Goal: Obtain resource: Download file/media

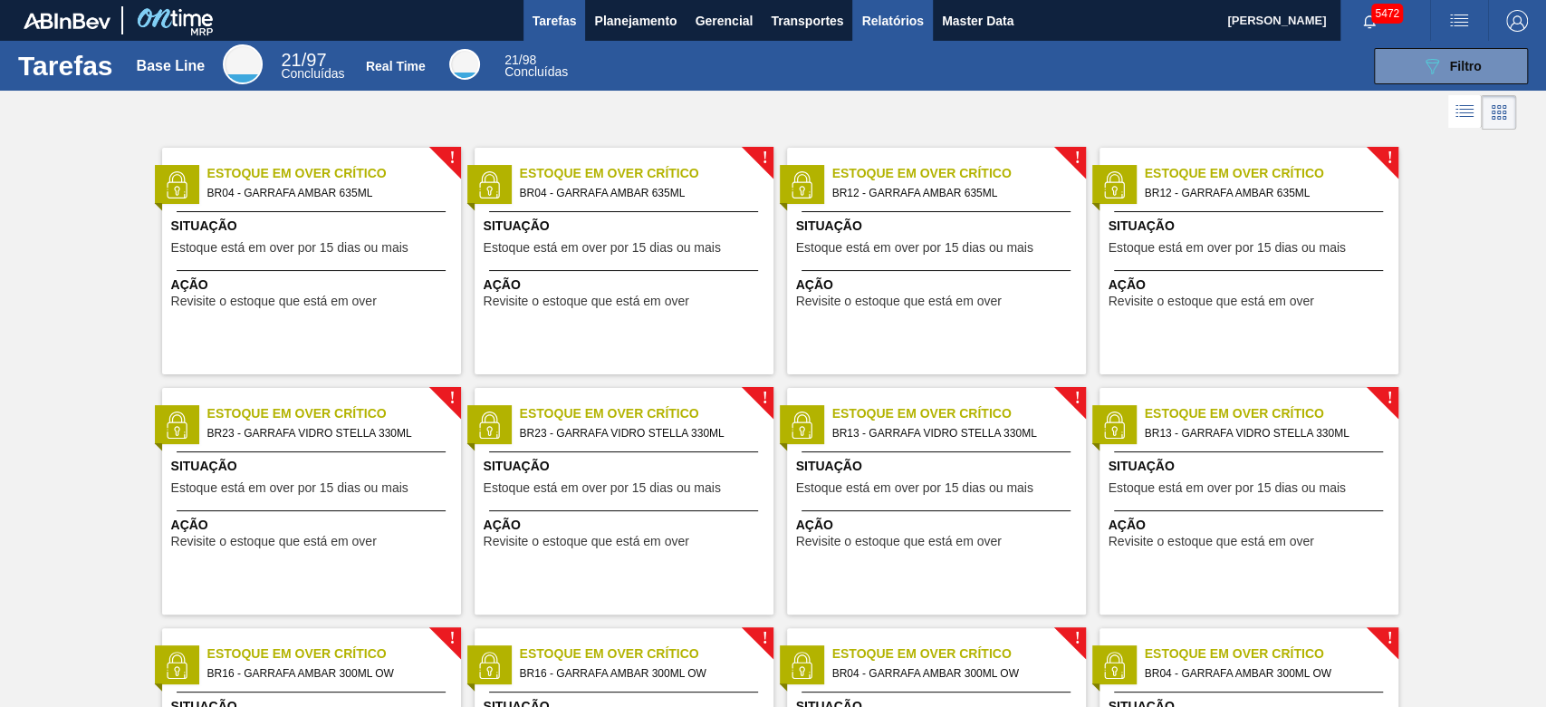
click at [900, 0] on button "Relatórios" at bounding box center [892, 20] width 80 height 41
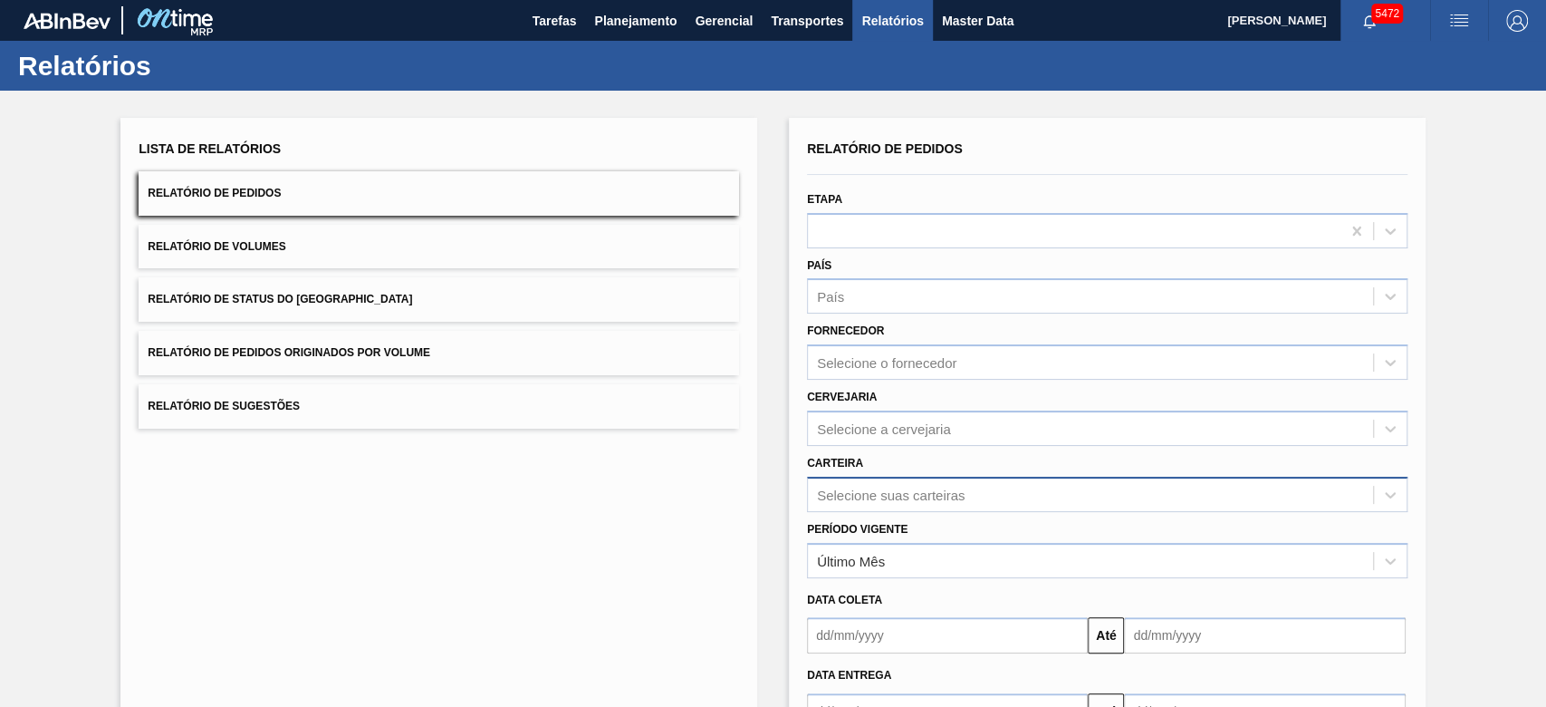
click at [872, 502] on div "Selecione suas carteiras" at bounding box center [1107, 494] width 601 height 35
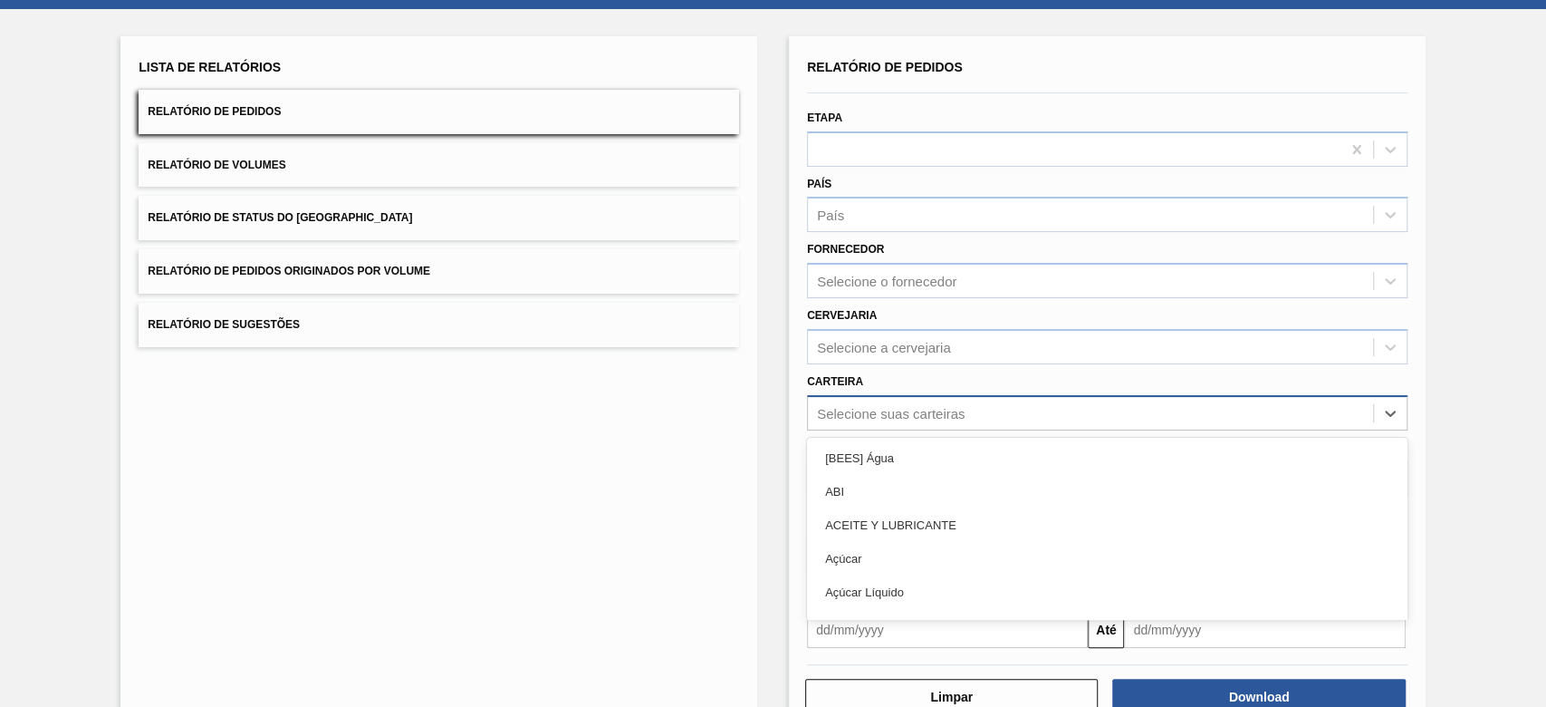
scroll to position [90, 0]
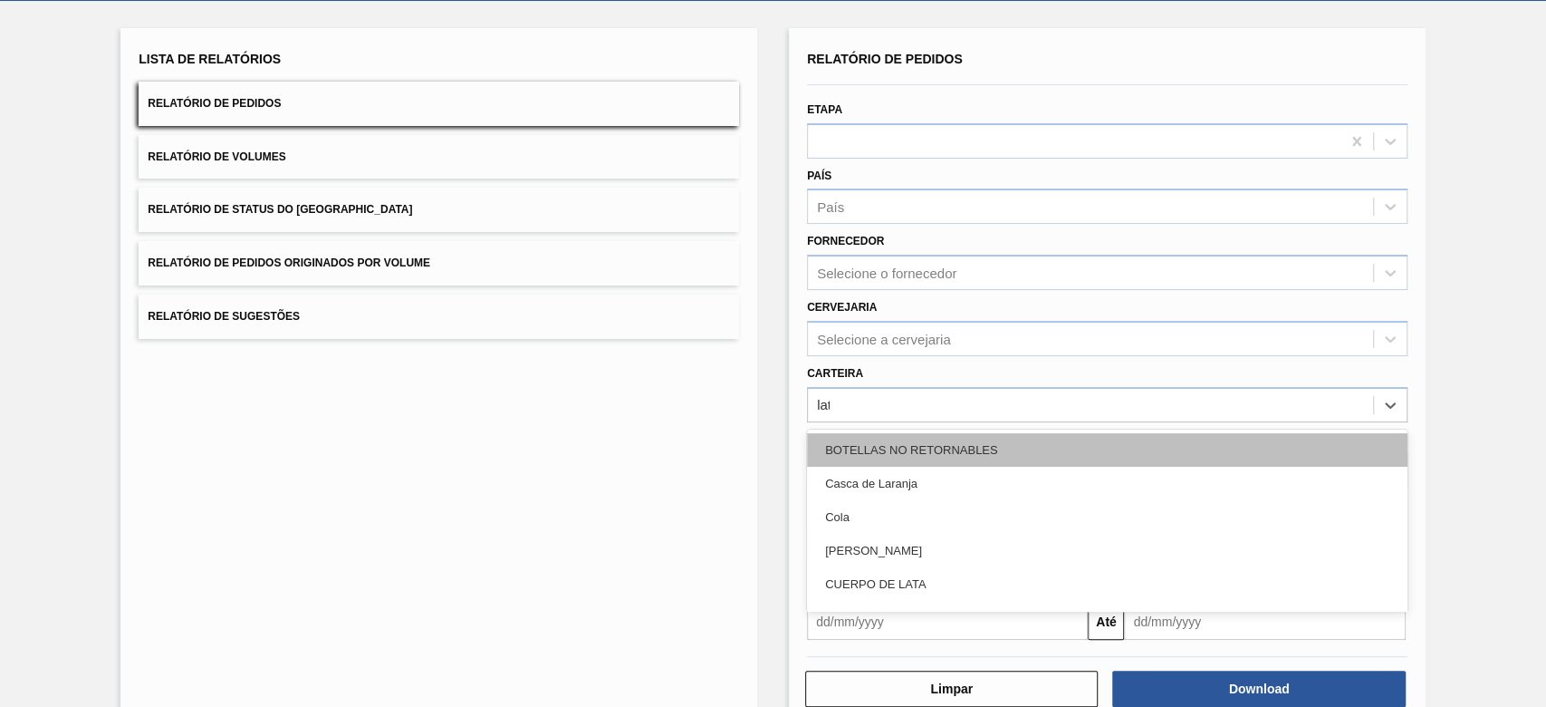
type input "lata"
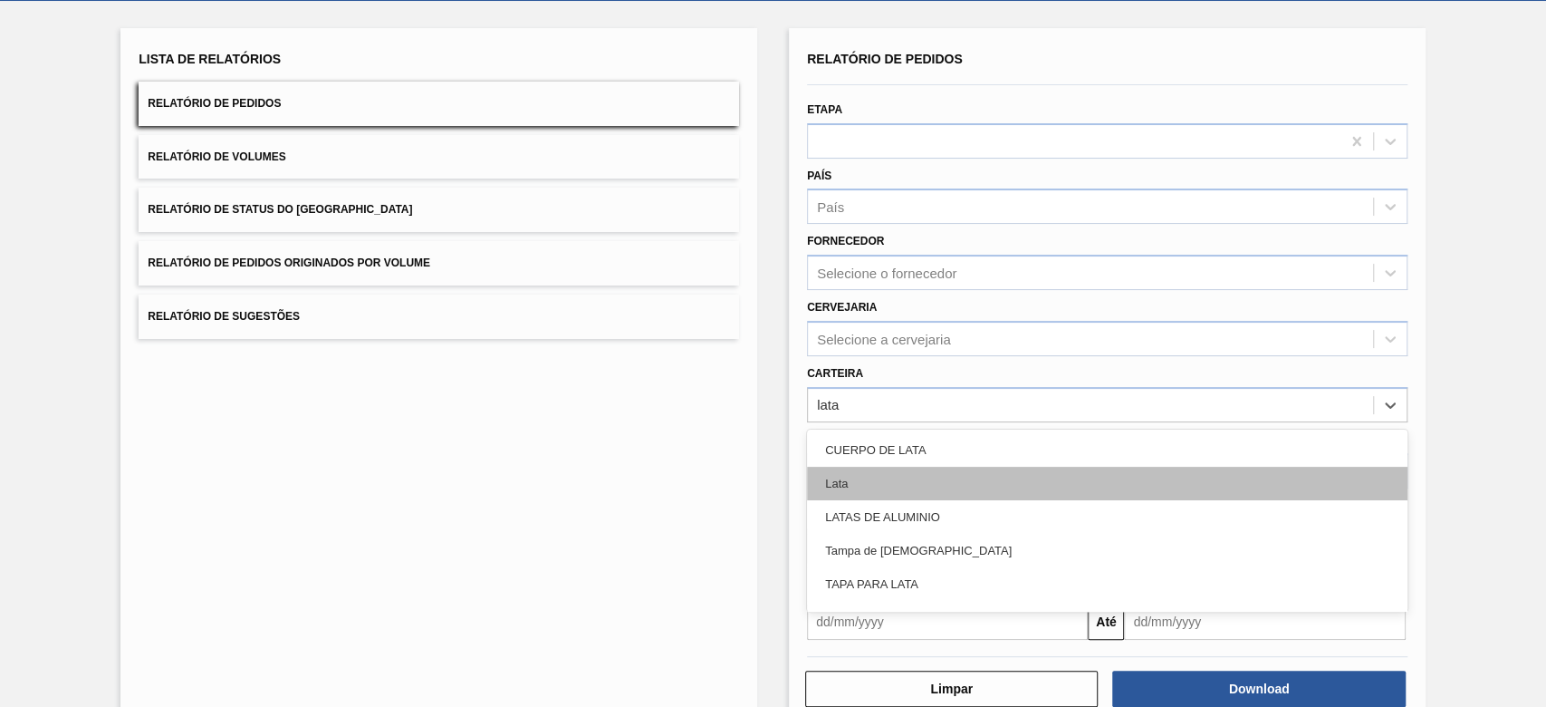
click at [884, 487] on div "Lata" at bounding box center [1107, 484] width 601 height 34
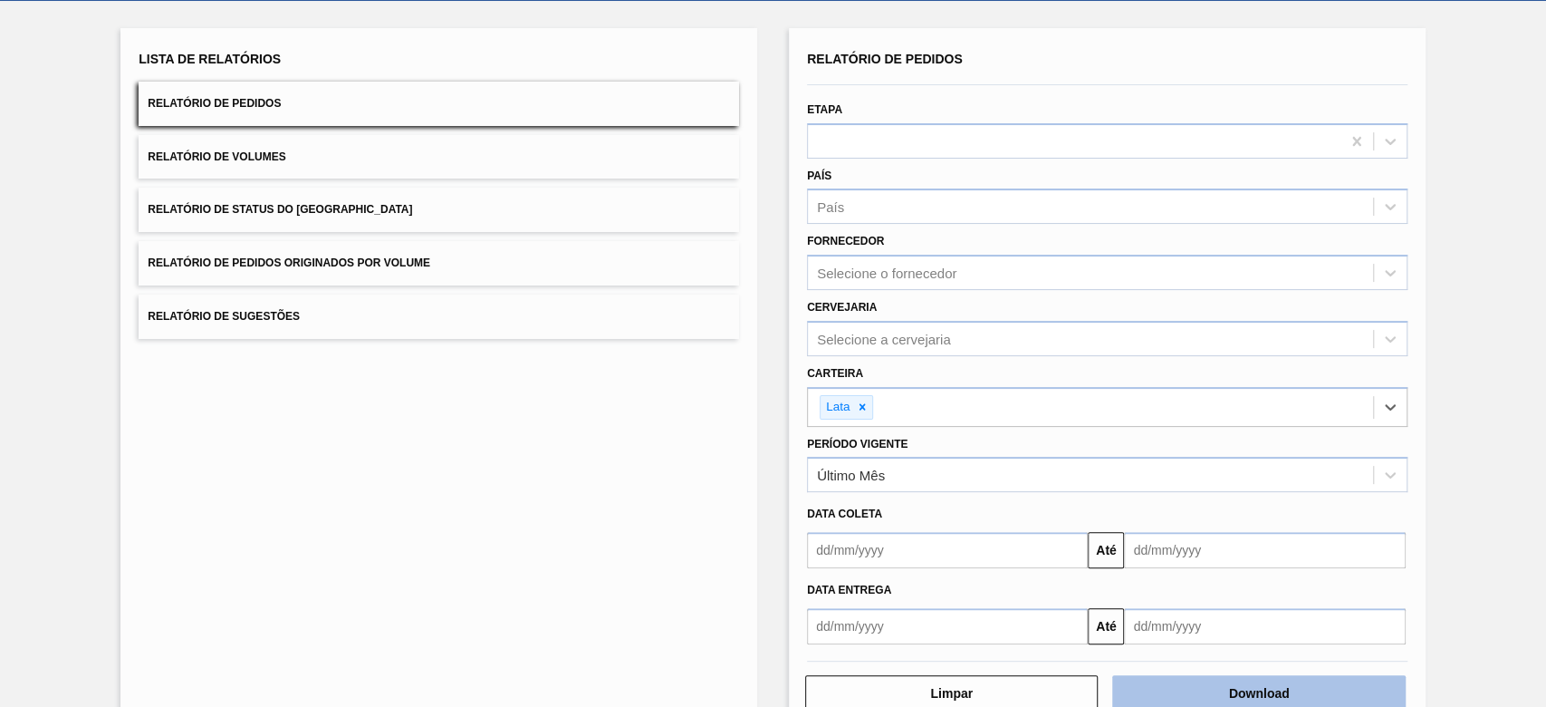
click at [1243, 698] on button "Download" at bounding box center [1258, 693] width 293 height 36
click at [1234, 689] on button "Download" at bounding box center [1258, 693] width 293 height 36
